Goal: Transaction & Acquisition: Purchase product/service

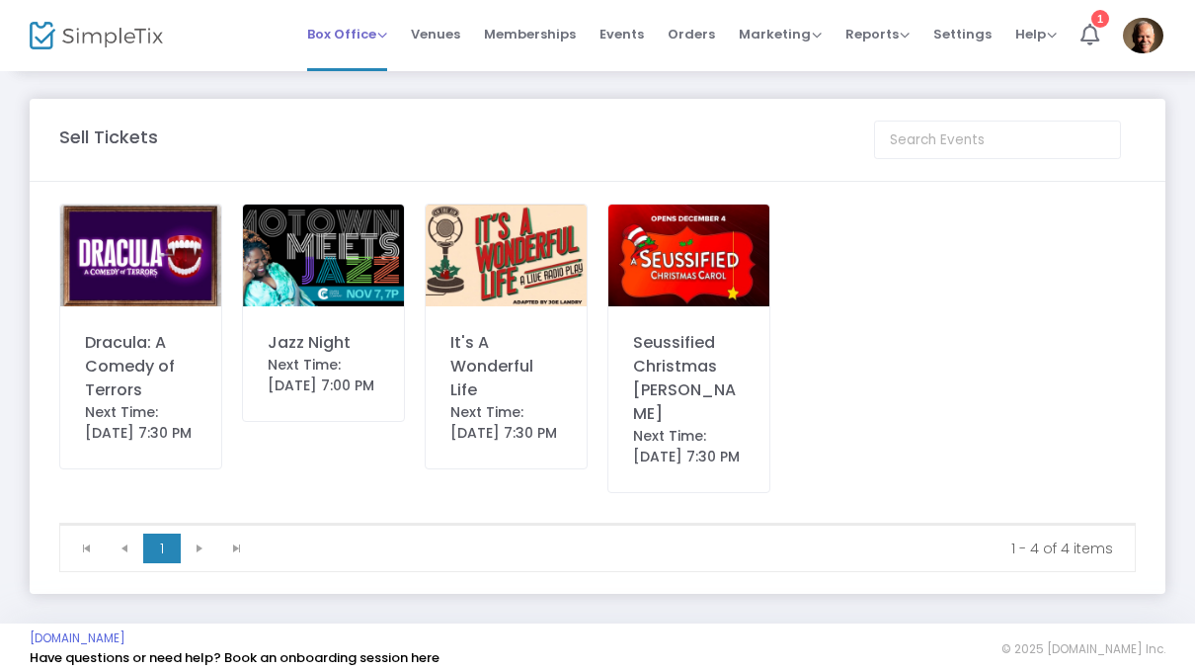
click at [358, 32] on span "Box Office" at bounding box center [347, 34] width 80 height 19
click at [390, 75] on li "Sell Tickets" at bounding box center [377, 66] width 141 height 39
click at [169, 283] on img at bounding box center [140, 256] width 161 height 102
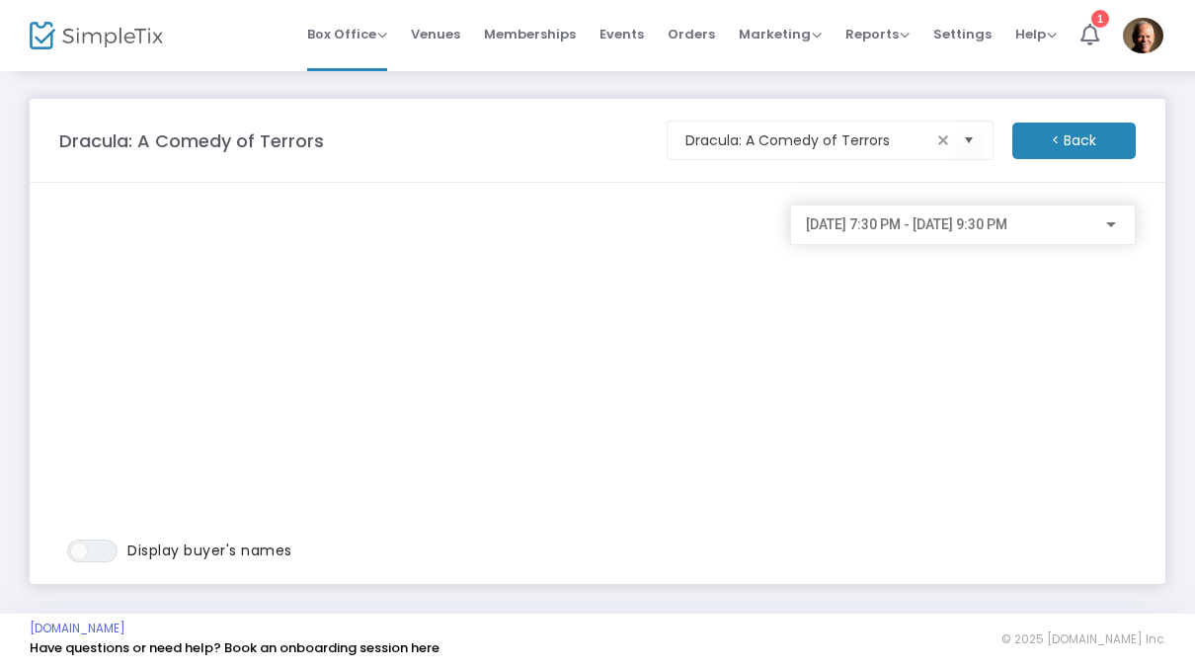
click at [1008, 232] on span "[DATE] 7:30 PM - [DATE] 9:30 PM" at bounding box center [907, 224] width 202 height 16
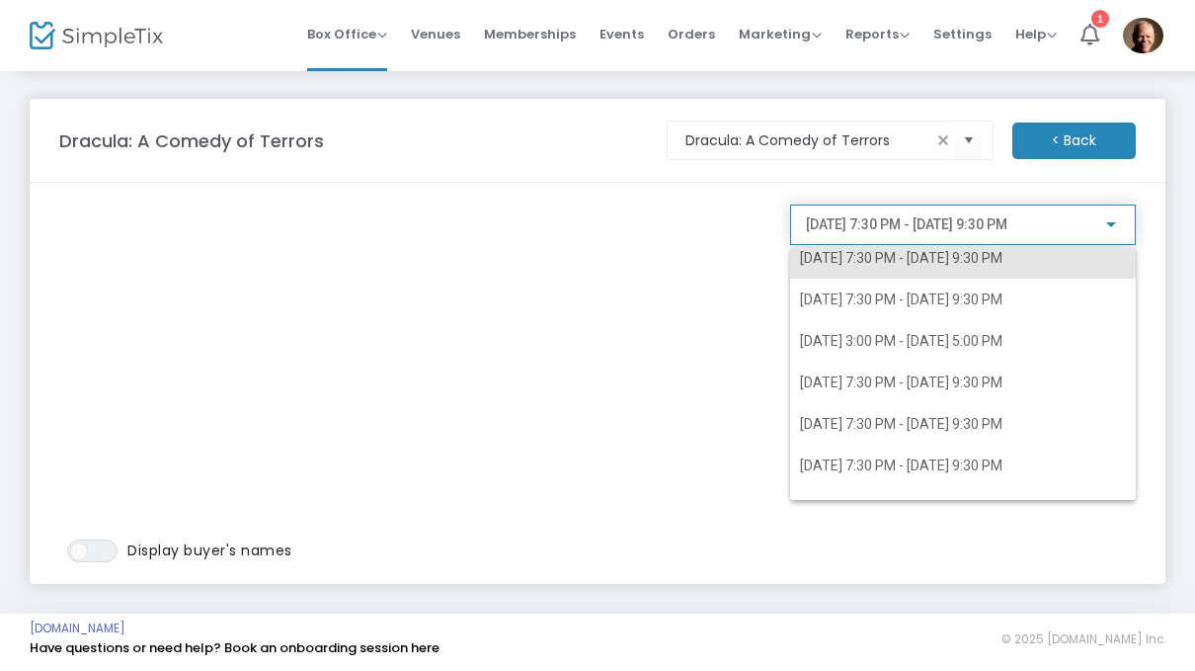
scroll to position [177, 0]
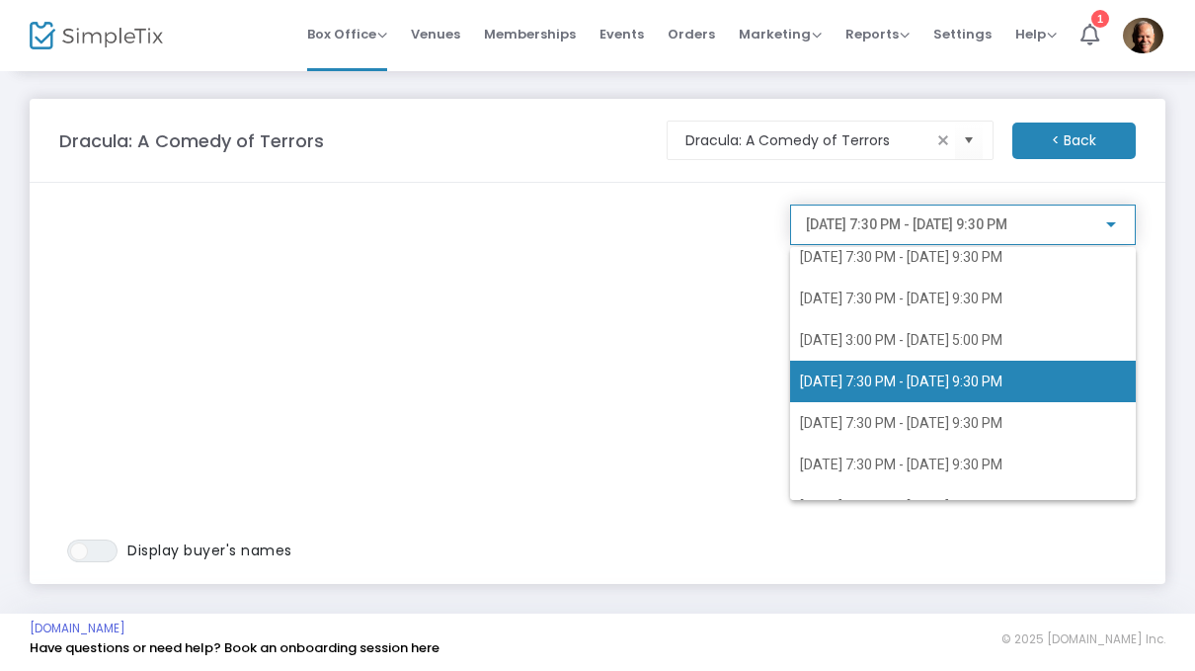
click at [874, 379] on span "[DATE] 7:30 PM - [DATE] 9:30 PM" at bounding box center [901, 381] width 203 height 16
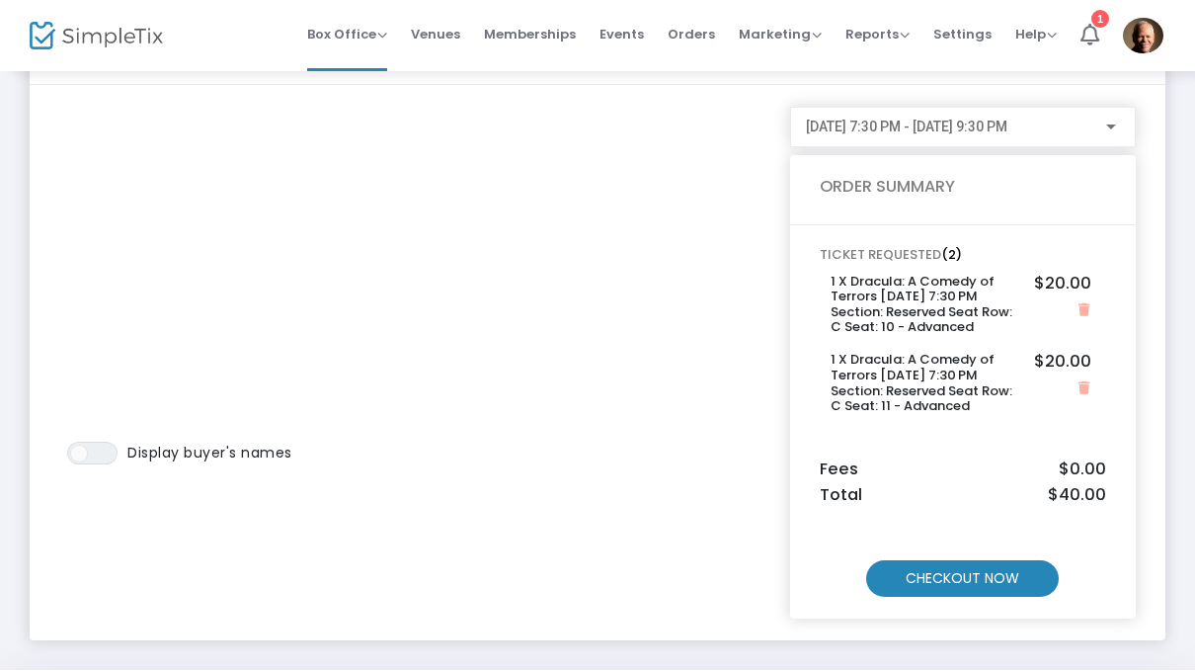
scroll to position [97, 0]
click at [1005, 579] on m-button "CHECKOUT NOW" at bounding box center [962, 579] width 193 height 37
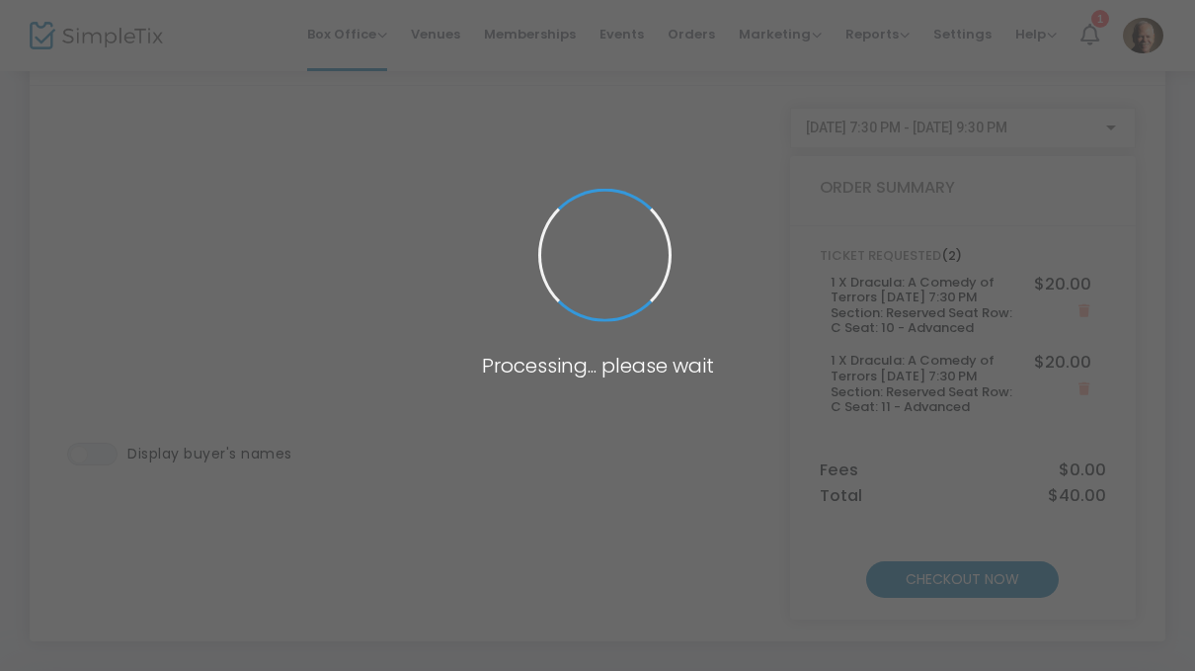
scroll to position [0, 0]
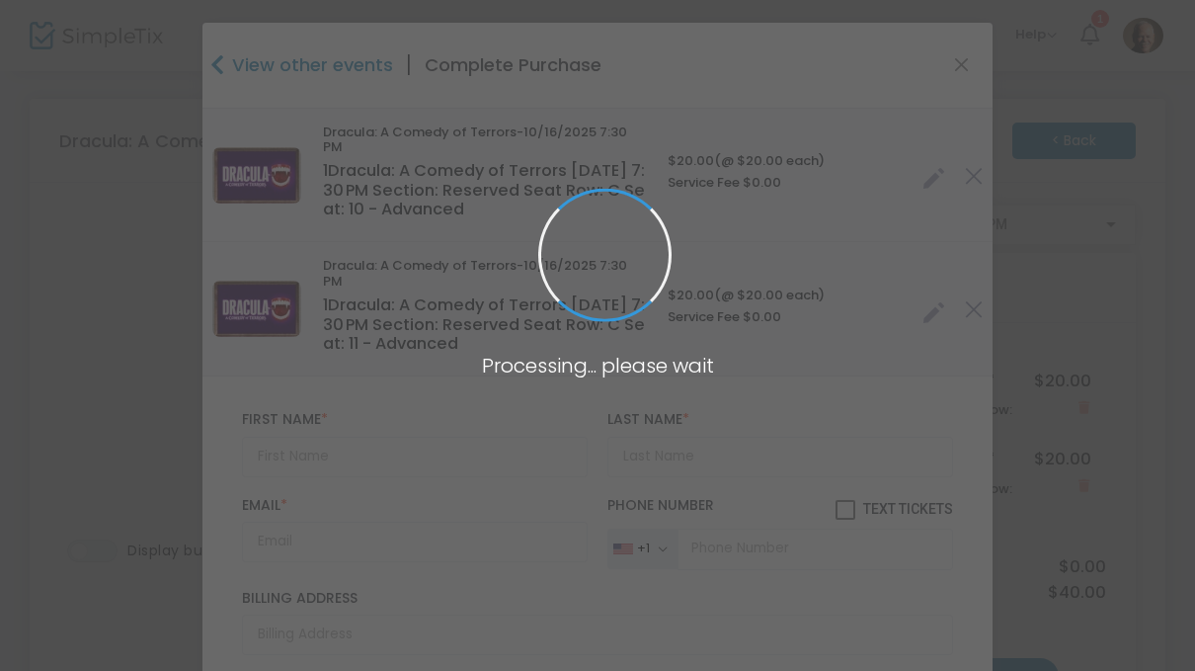
type input "[US_STATE]"
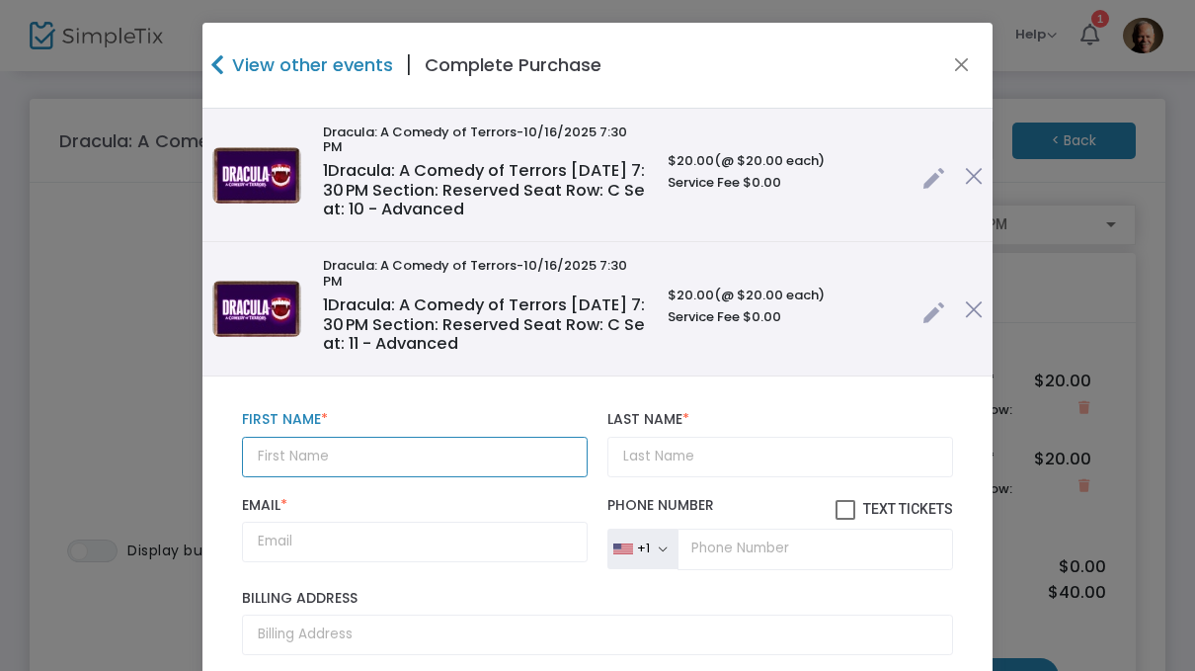
click at [489, 437] on input "text" at bounding box center [415, 457] width 346 height 41
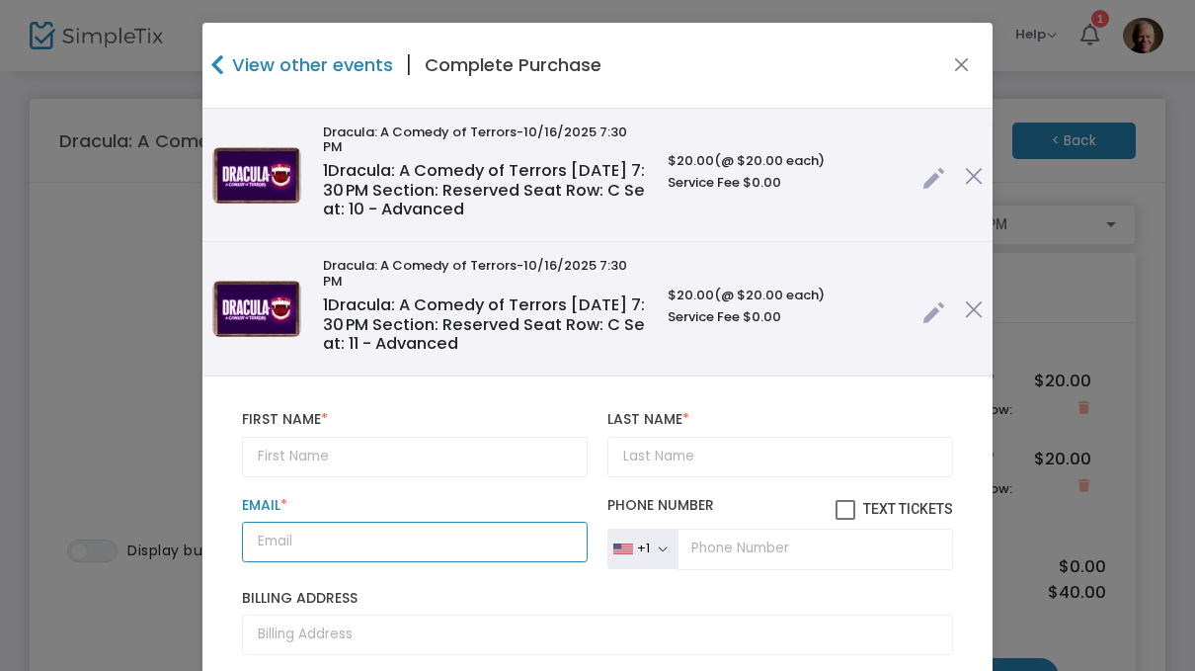
click at [427, 522] on input "Email *" at bounding box center [415, 542] width 346 height 41
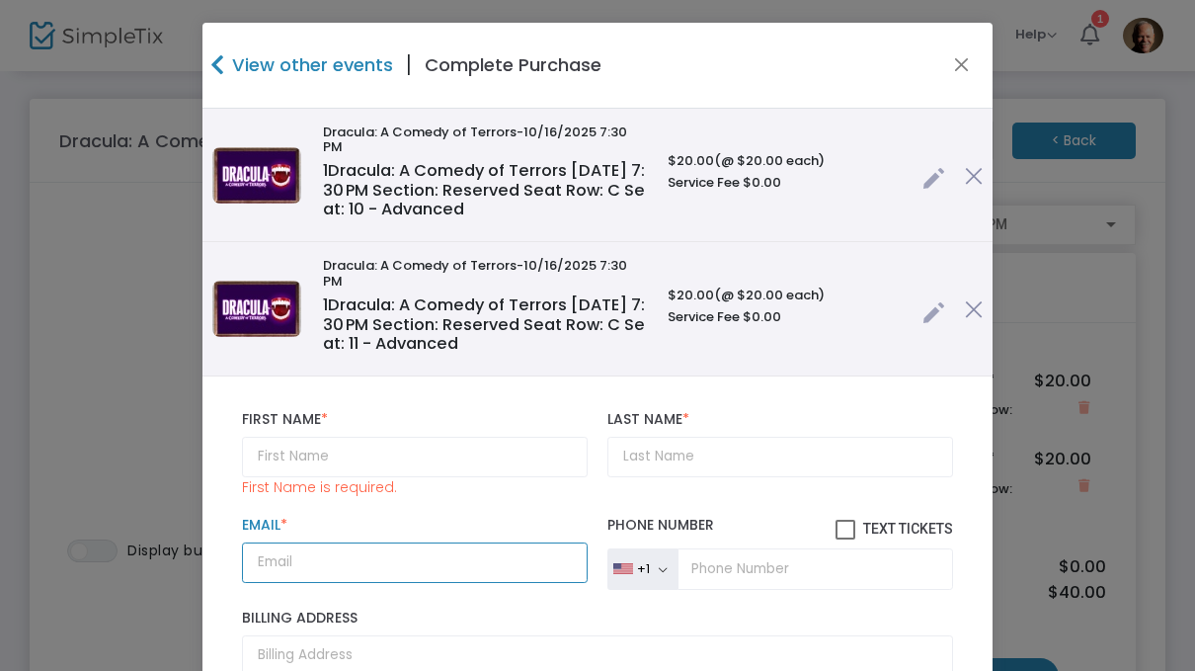
click at [343, 542] on input "Email *" at bounding box center [415, 562] width 346 height 41
paste input "[EMAIL_ADDRESS][DOMAIN_NAME]"
type input "[EMAIL_ADDRESS][DOMAIN_NAME]"
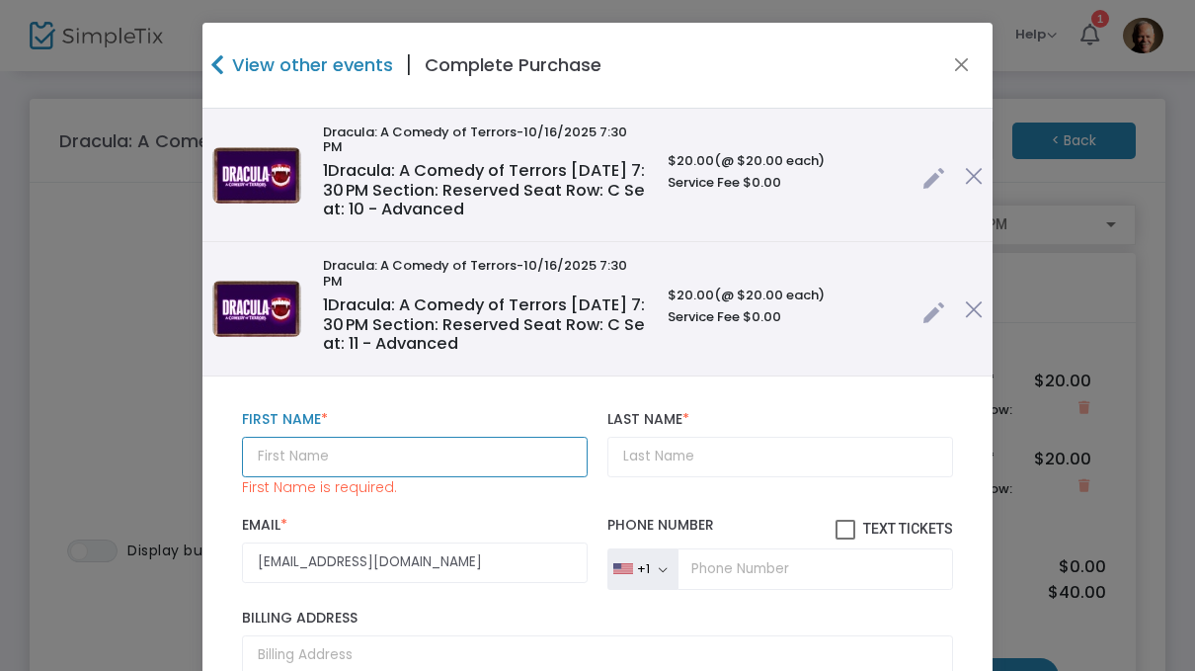
click at [376, 437] on input "text" at bounding box center [415, 457] width 346 height 41
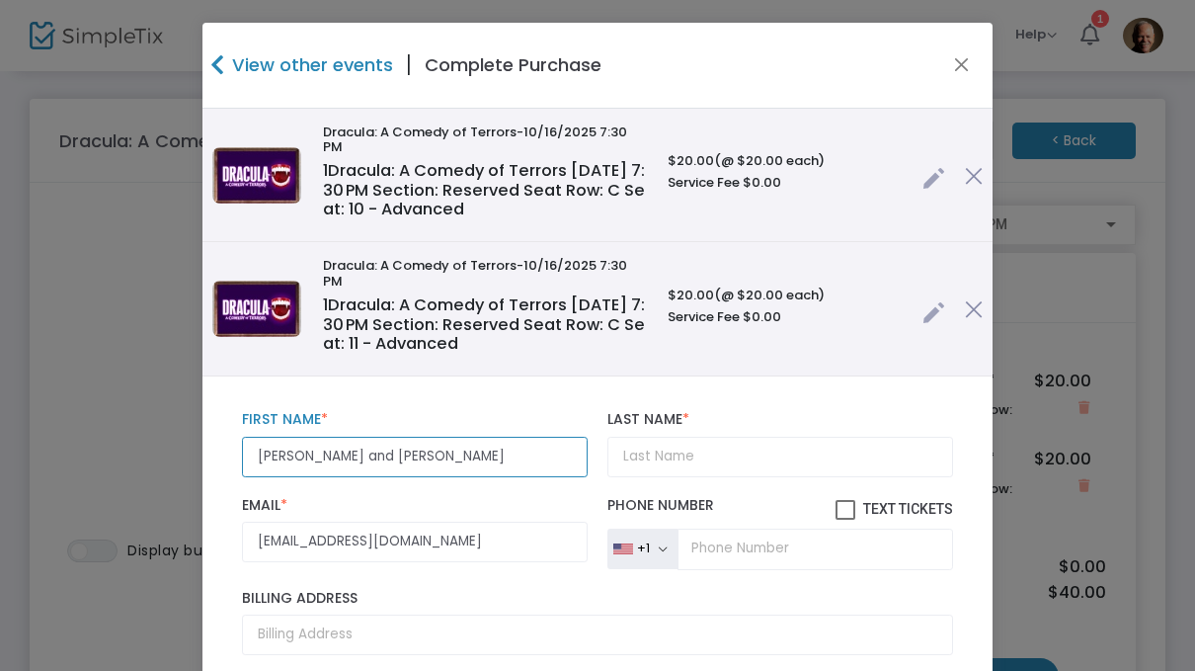
type input "[PERSON_NAME] and [PERSON_NAME]"
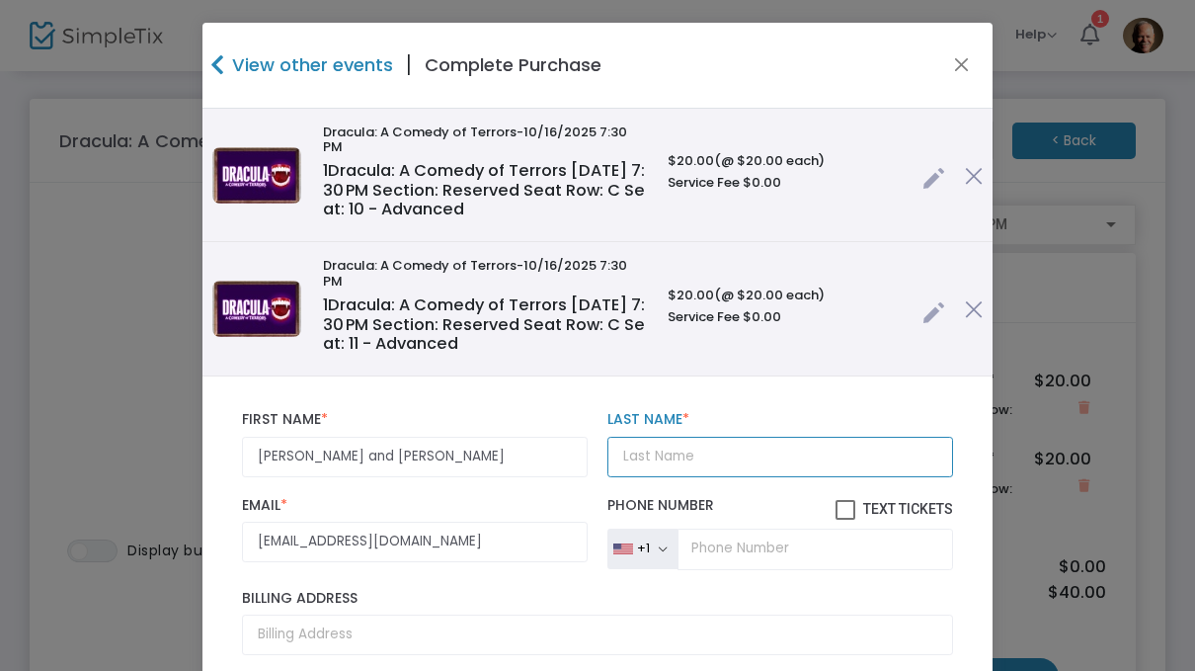
click at [741, 437] on input "Last Name *" at bounding box center [781, 457] width 346 height 41
type input "[PERSON_NAME] / [PERSON_NAME]"
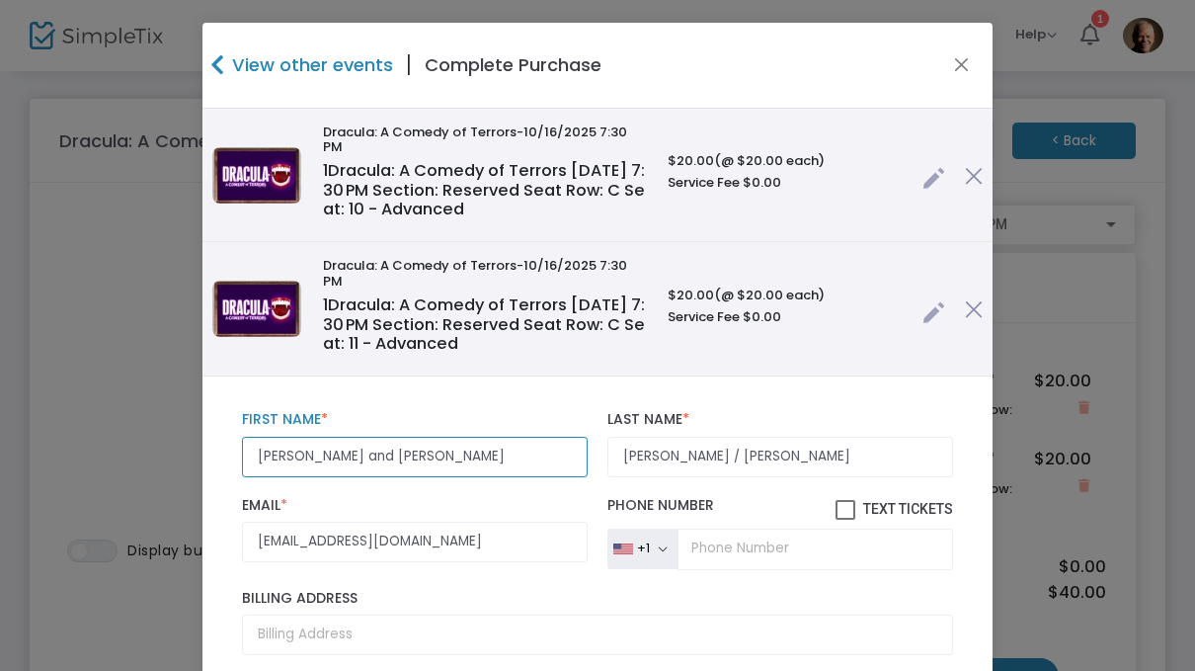
click at [305, 437] on input "[PERSON_NAME] and [PERSON_NAME]" at bounding box center [415, 457] width 346 height 41
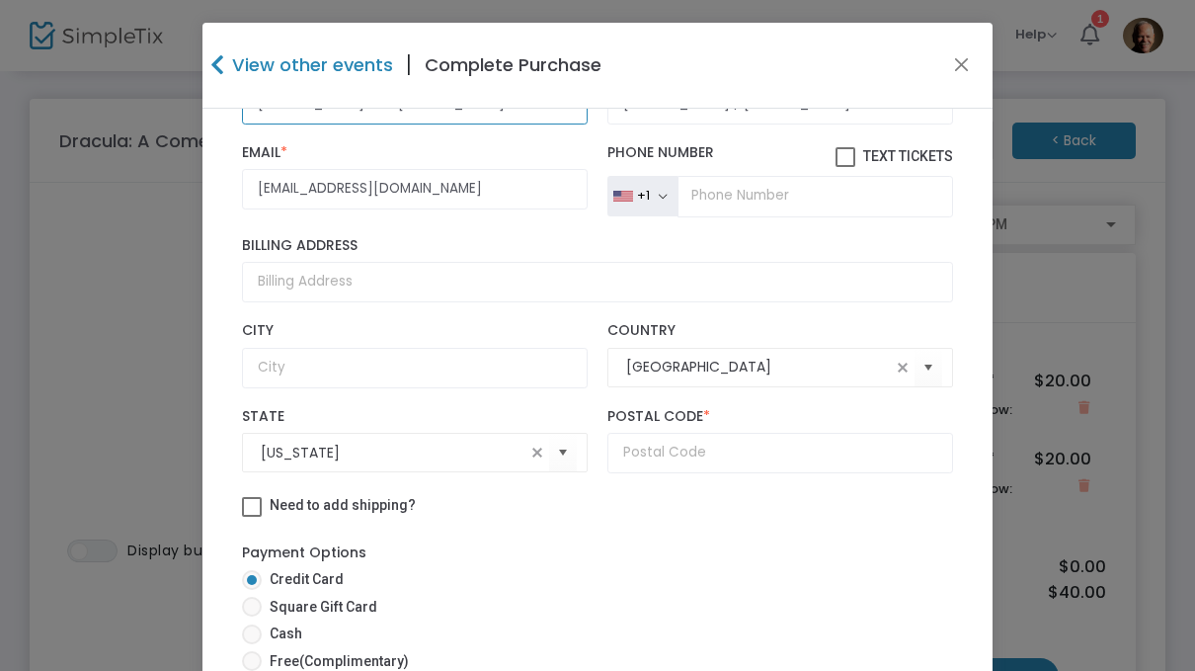
scroll to position [352, 0]
click at [697, 533] on div "Payment Options Credit Card Square Gift Card Cash Free (Complimentary)" at bounding box center [597, 611] width 711 height 156
click at [463, 444] on input "[US_STATE]" at bounding box center [393, 454] width 265 height 21
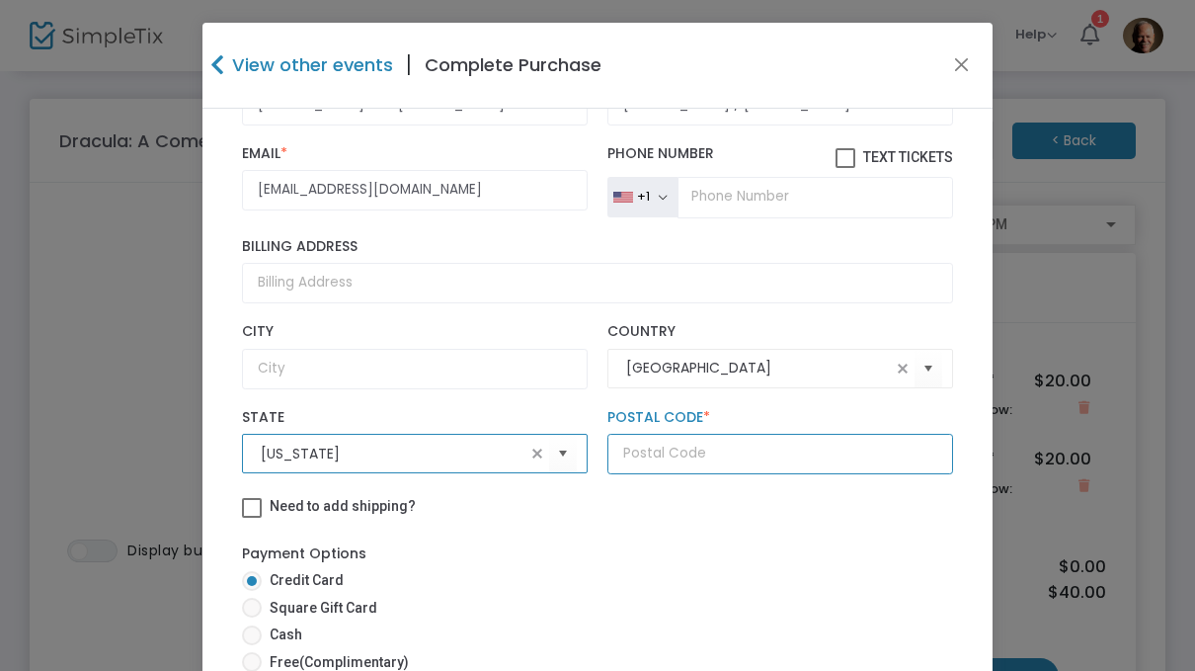
click at [713, 437] on input "text" at bounding box center [781, 454] width 346 height 41
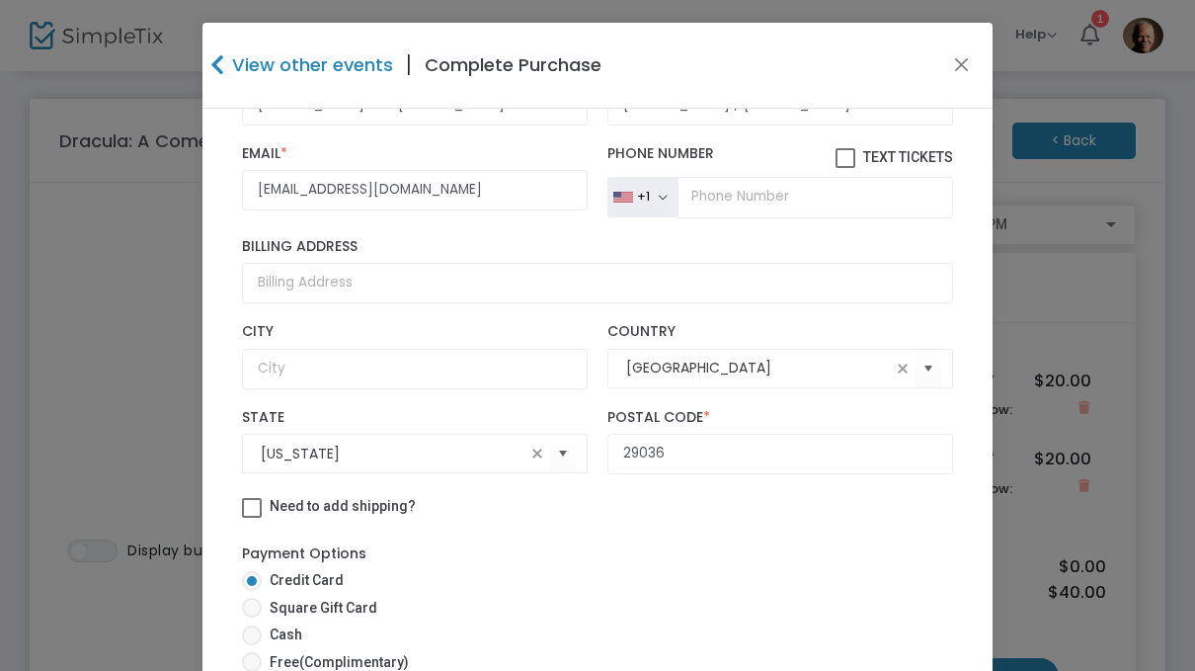
type input "29036"
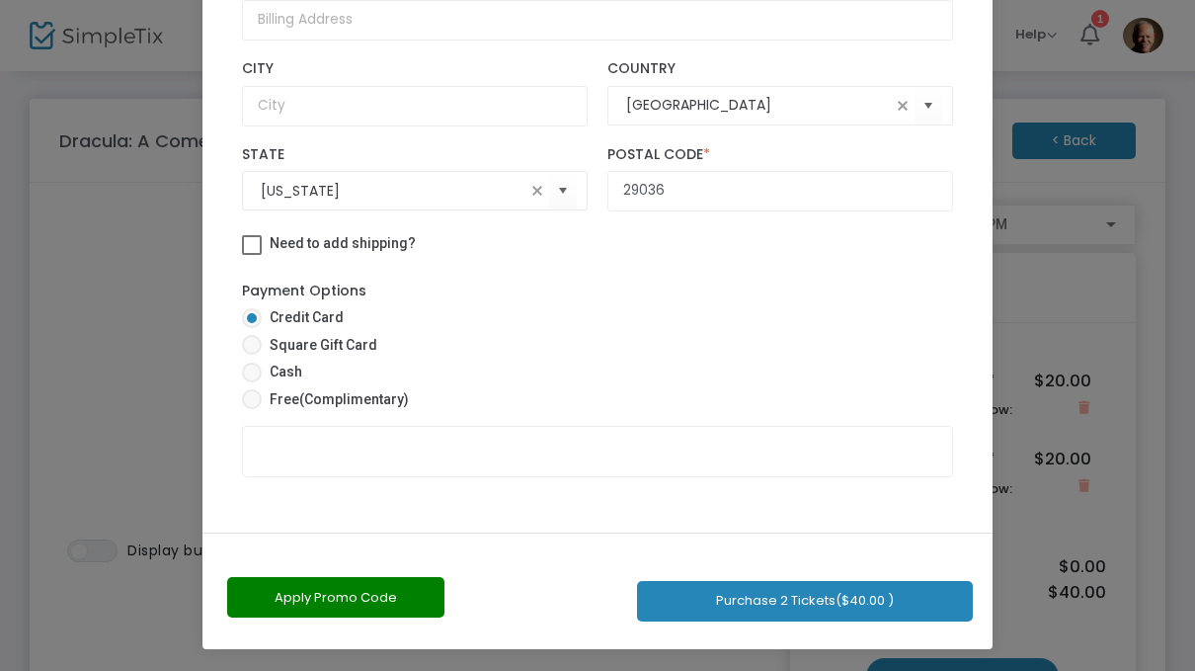
click at [356, 598] on button "Apply Promo Code" at bounding box center [335, 597] width 217 height 41
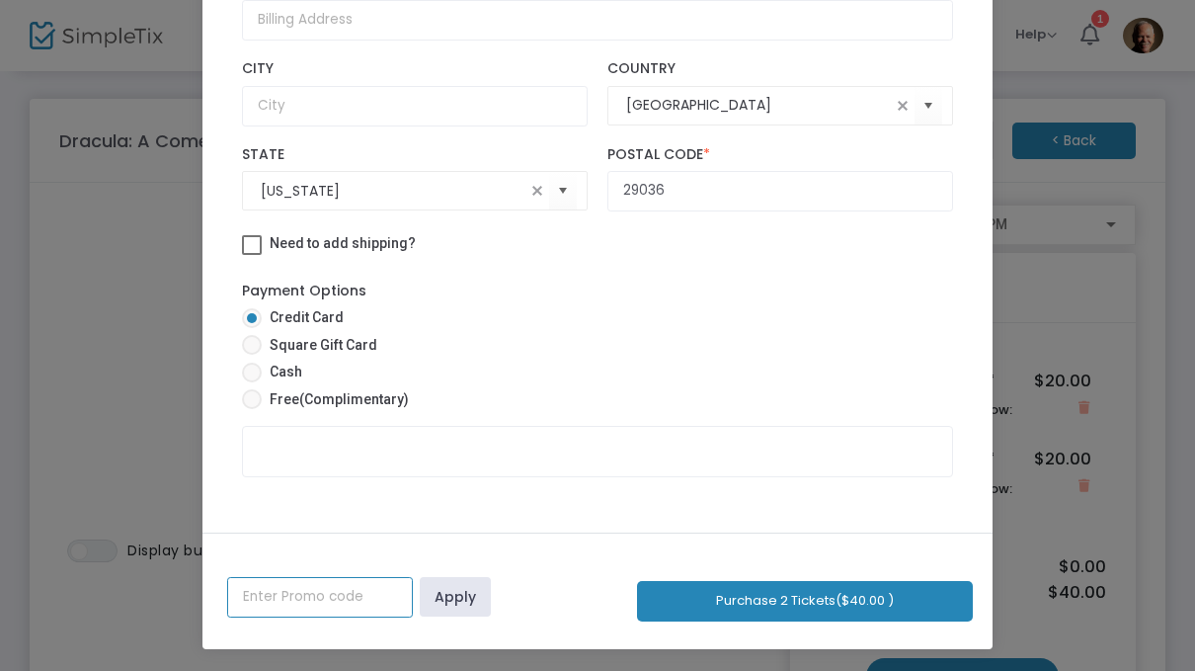
click at [309, 602] on input "text" at bounding box center [320, 597] width 186 height 41
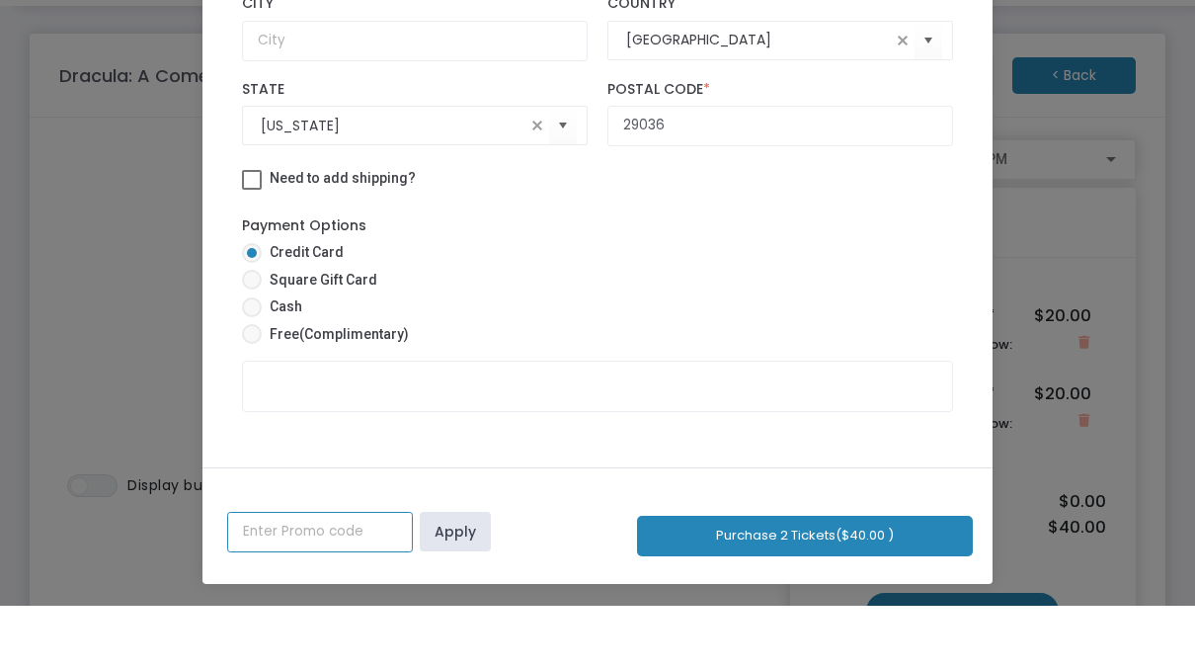
click at [317, 577] on input "text" at bounding box center [320, 597] width 186 height 41
paste input "N71276"
type input "N71276"
click at [451, 577] on link "Apply" at bounding box center [455, 597] width 71 height 40
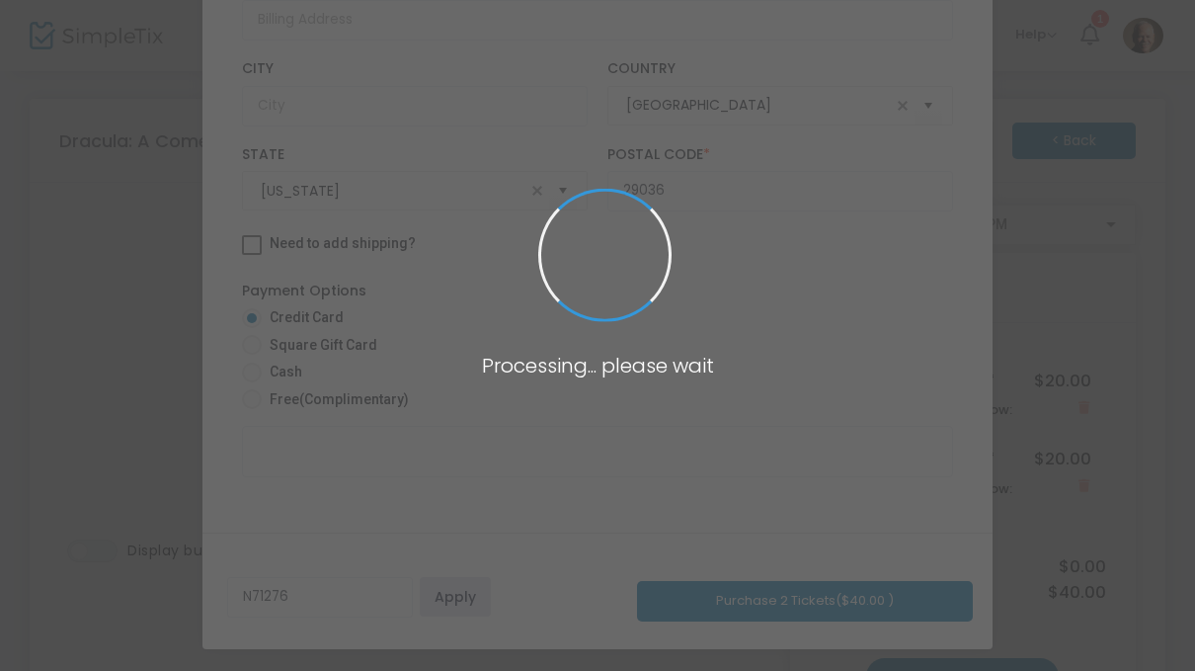
radio input "true"
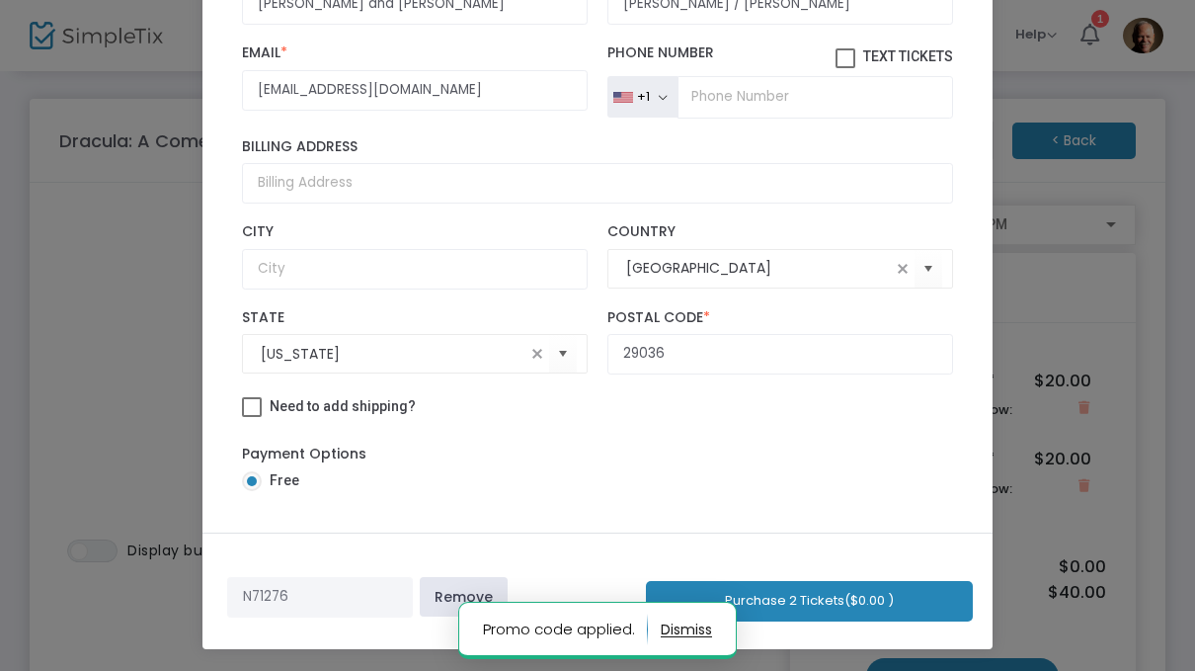
click at [862, 596] on button "Purchase 2 Tickets ($0.00 )" at bounding box center [809, 601] width 327 height 41
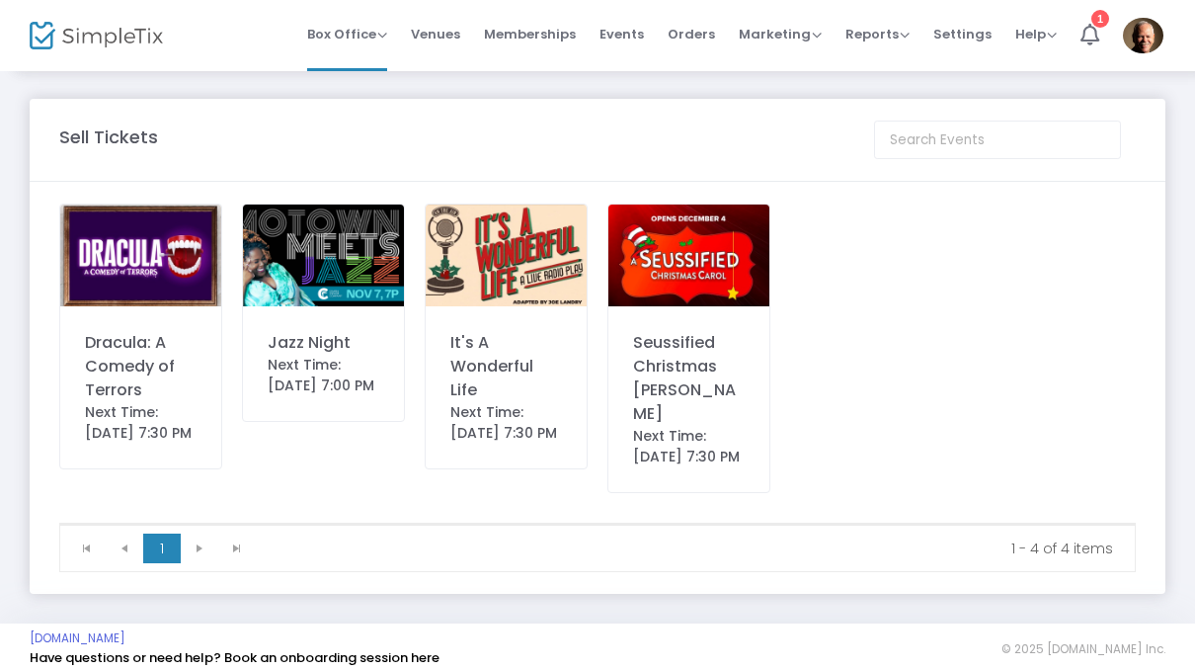
scroll to position [9, 0]
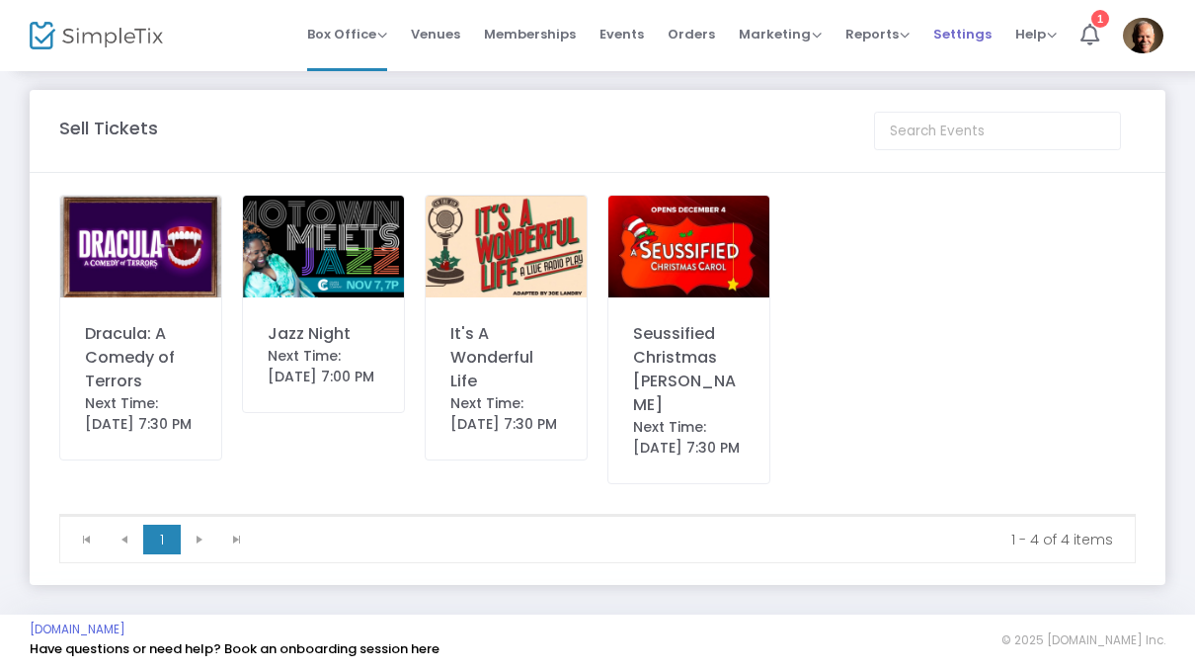
click at [963, 34] on span "Settings" at bounding box center [963, 34] width 58 height 50
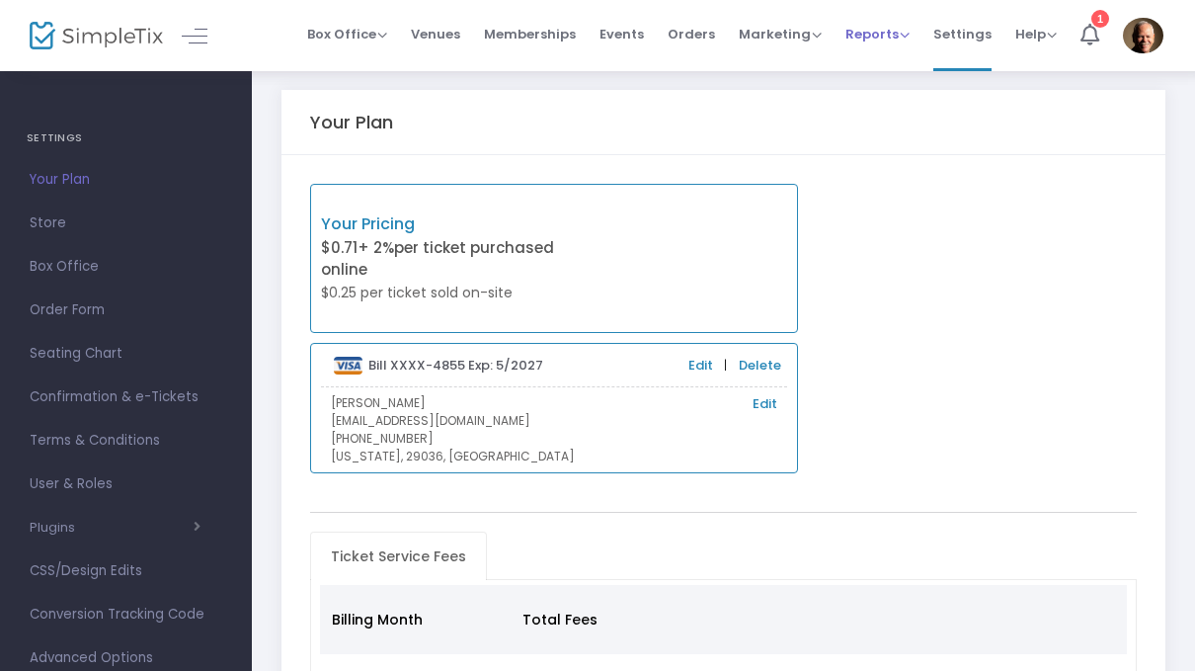
click at [886, 38] on span "Reports" at bounding box center [878, 34] width 64 height 19
click at [942, 115] on li "Sales Reports" at bounding box center [910, 105] width 128 height 39
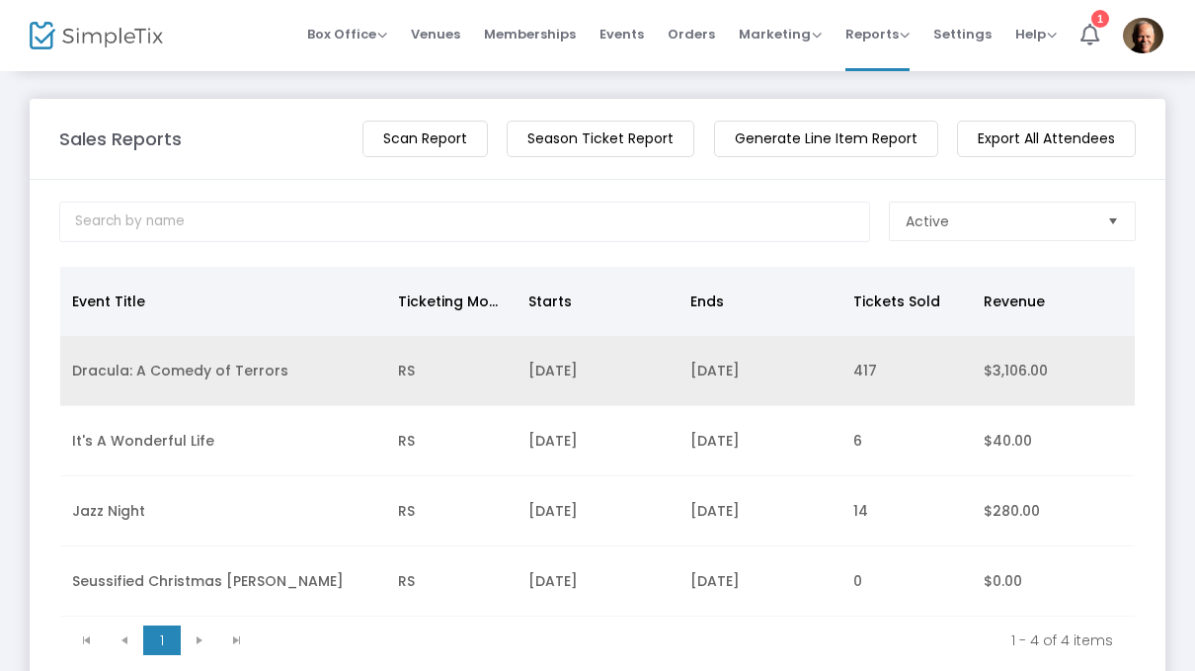
click at [255, 376] on td "Dracula: A Comedy of Terrors" at bounding box center [223, 371] width 326 height 70
